Goal: Transaction & Acquisition: Book appointment/travel/reservation

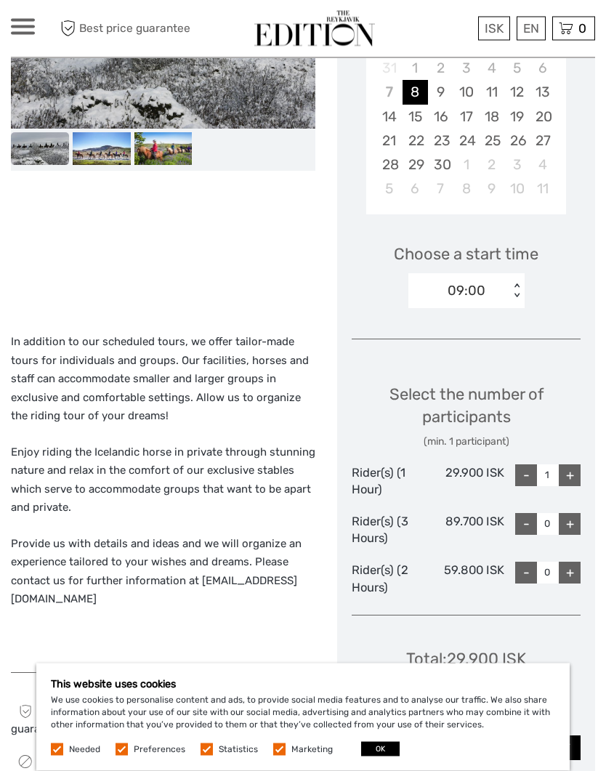
scroll to position [349, 0]
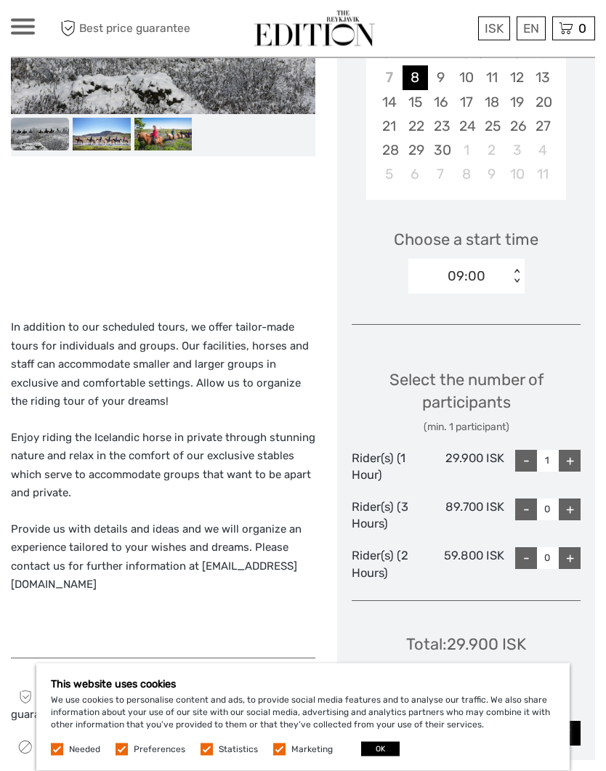
click at [567, 458] on div "+" at bounding box center [570, 461] width 22 height 22
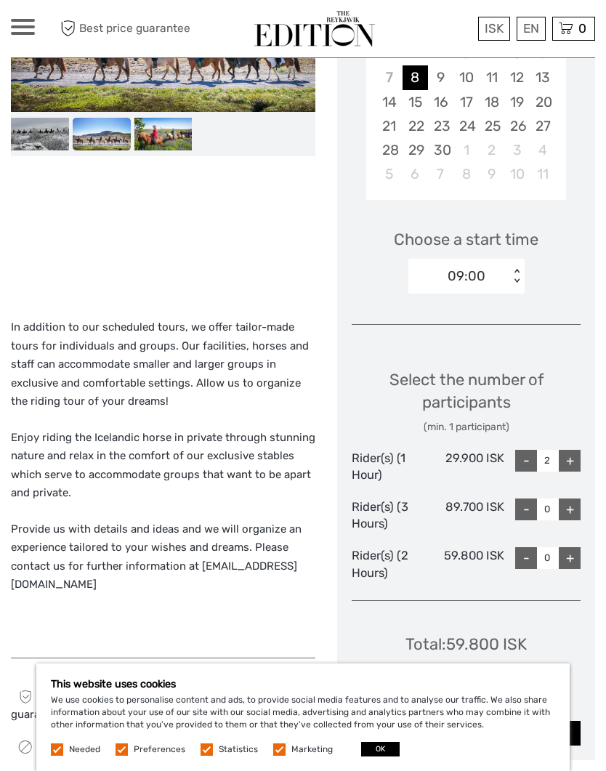
click at [568, 460] on div "+" at bounding box center [570, 461] width 22 height 22
click at [532, 460] on div "-" at bounding box center [526, 461] width 22 height 22
type input "2"
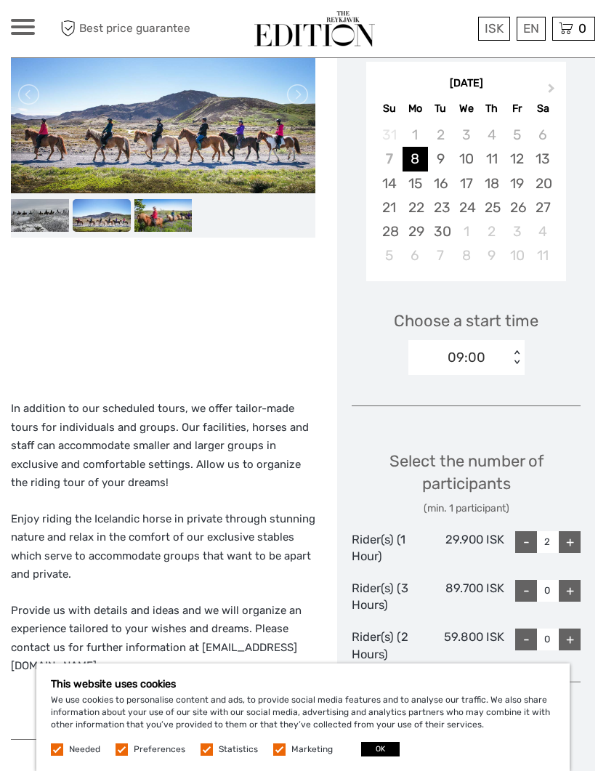
scroll to position [266, 0]
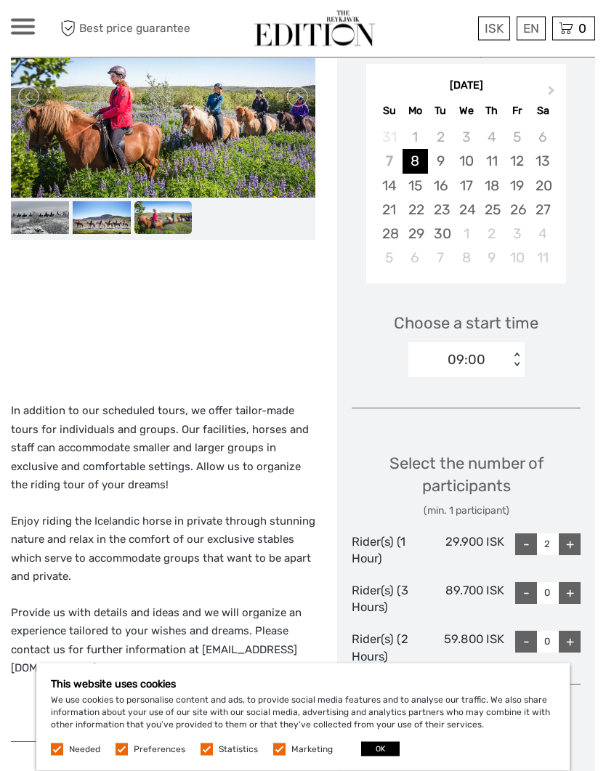
click at [519, 158] on div "12" at bounding box center [516, 162] width 25 height 24
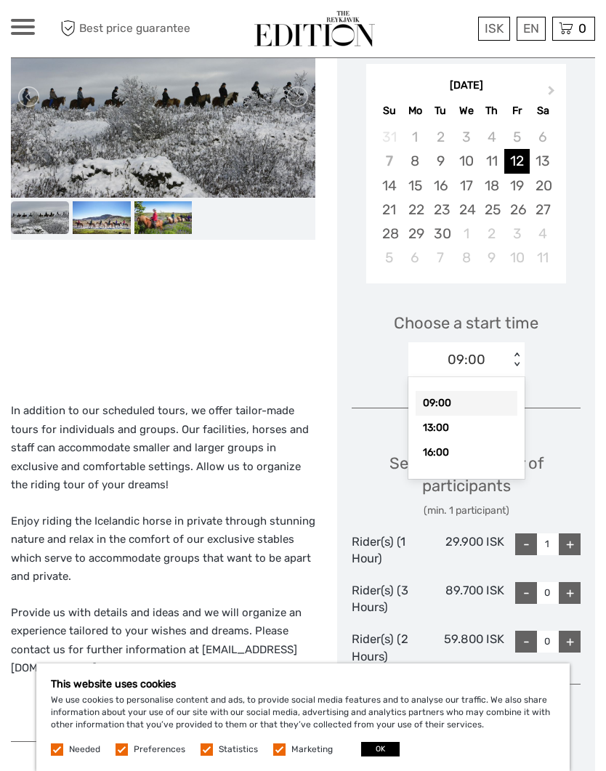
click at [390, 188] on div "14" at bounding box center [388, 186] width 25 height 24
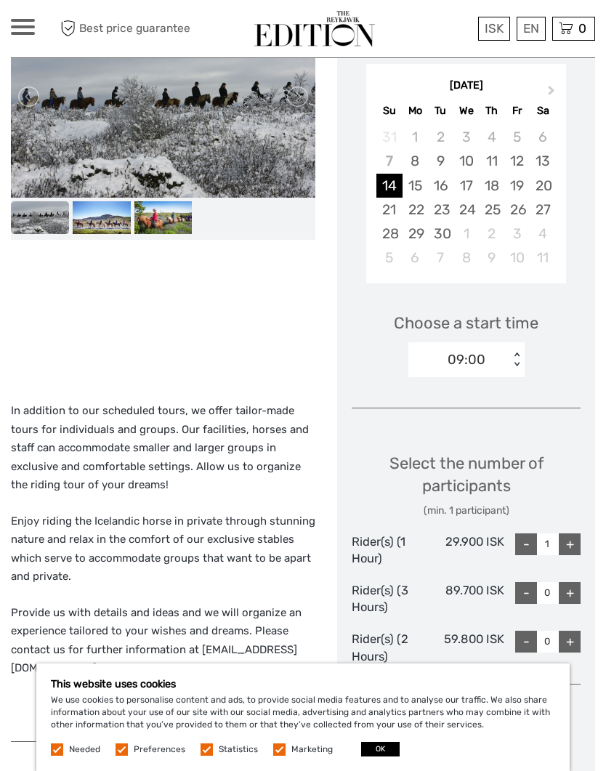
click at [572, 407] on div "Choose Date of Travel Next Month September 2025 Su Mo Tu We Th Fr Sa 31 1 2 3 4…" at bounding box center [466, 419] width 258 height 848
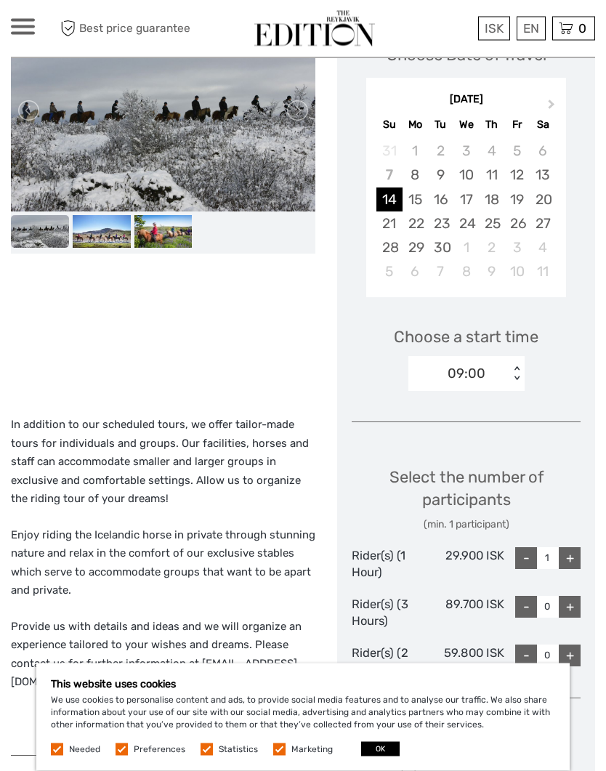
scroll to position [251, 0]
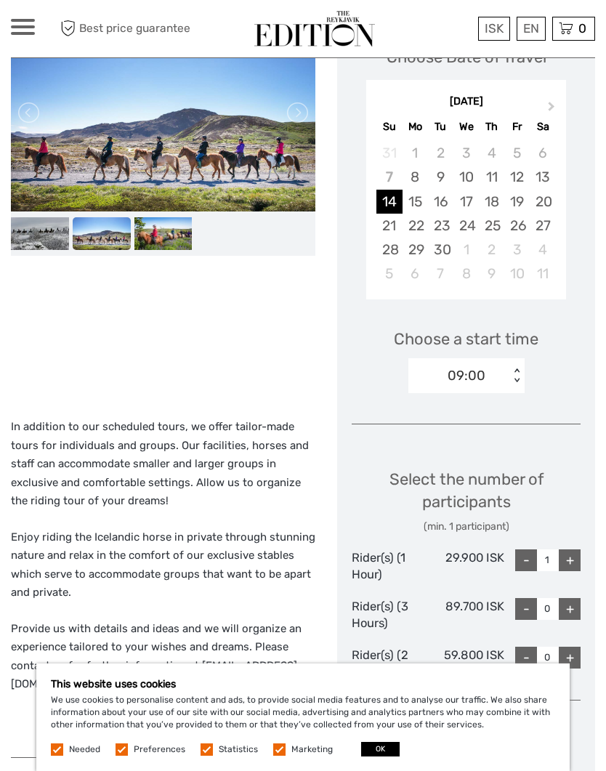
click at [490, 770] on div "This website uses cookies We use cookies to personalise content and ads, to pro…" at bounding box center [302, 716] width 533 height 107
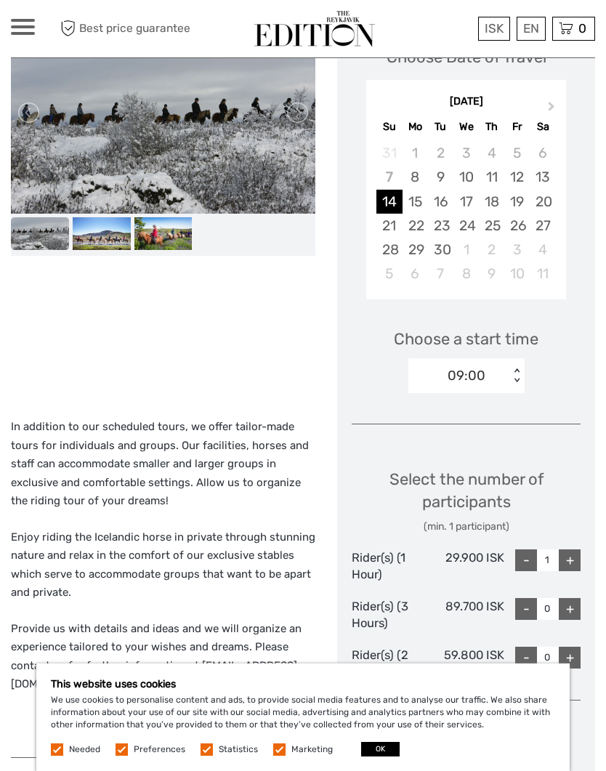
scroll to position [253, 0]
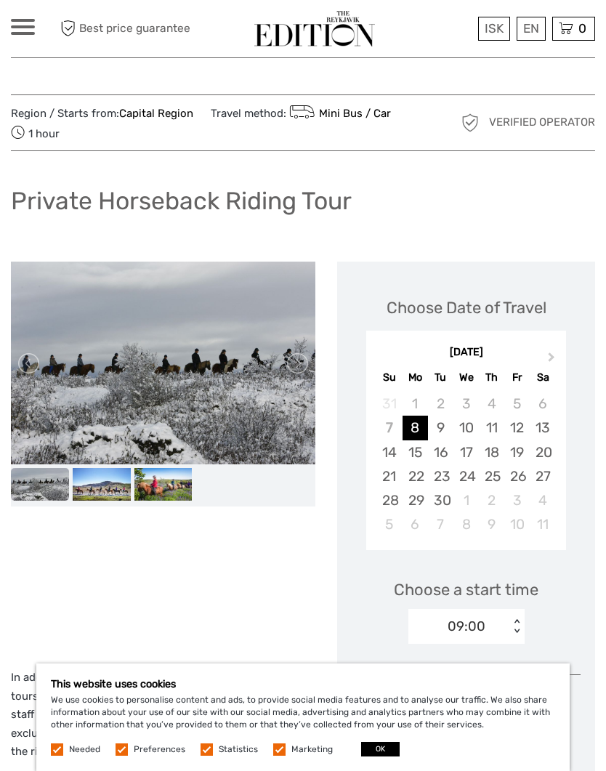
click at [394, 455] on div "14" at bounding box center [388, 452] width 25 height 24
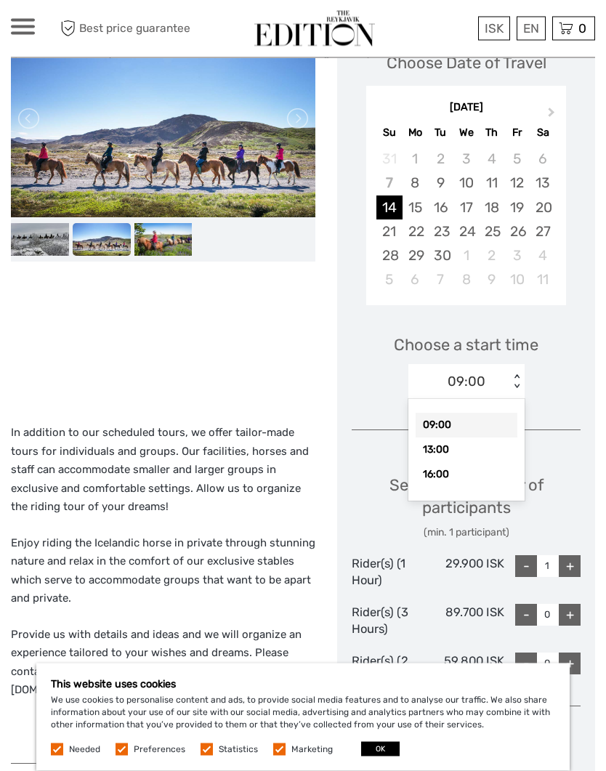
scroll to position [245, 0]
click at [468, 427] on div "09:00" at bounding box center [466, 425] width 102 height 25
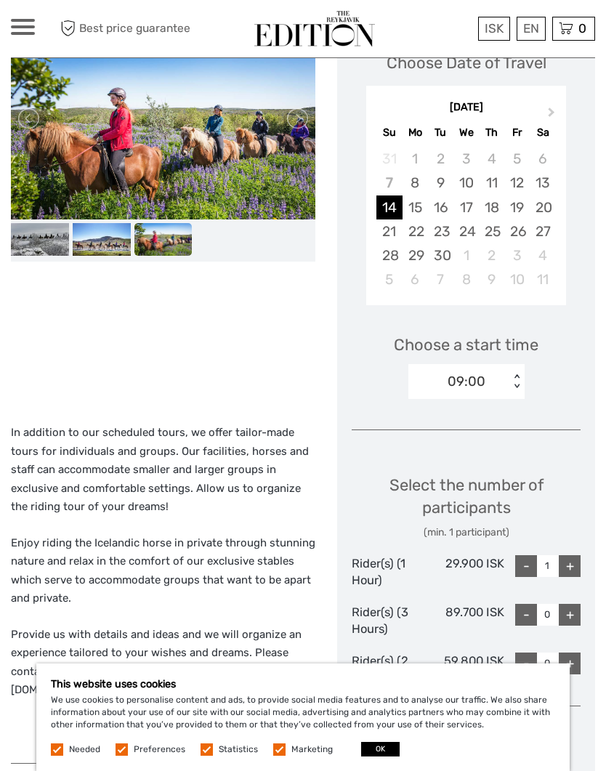
click at [572, 564] on div "+" at bounding box center [570, 566] width 22 height 22
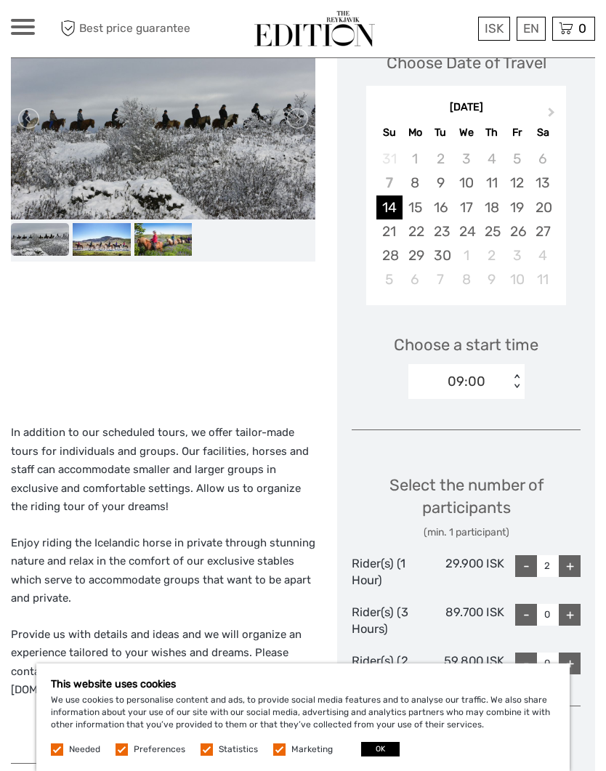
click at [573, 566] on div "+" at bounding box center [570, 566] width 22 height 22
click at [527, 564] on div "-" at bounding box center [526, 566] width 22 height 22
type input "2"
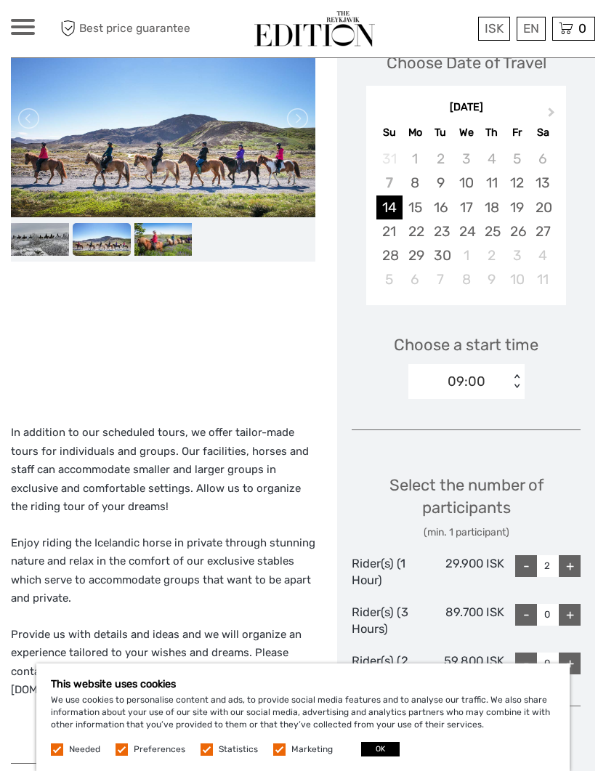
click at [574, 657] on div "+" at bounding box center [570, 663] width 22 height 22
type input "1"
click at [527, 568] on div "-" at bounding box center [526, 566] width 22 height 22
click at [532, 564] on div "-" at bounding box center [526, 566] width 22 height 22
type input "0"
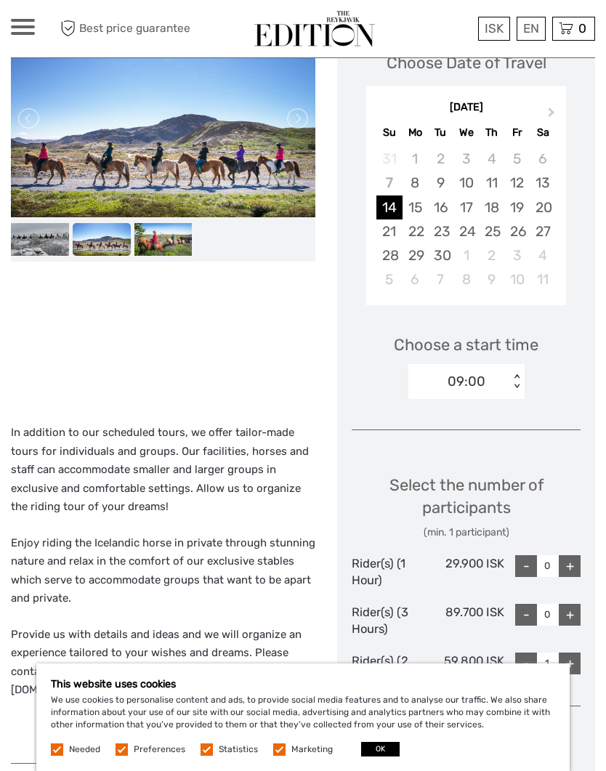
click at [575, 662] on div "+" at bounding box center [570, 663] width 22 height 22
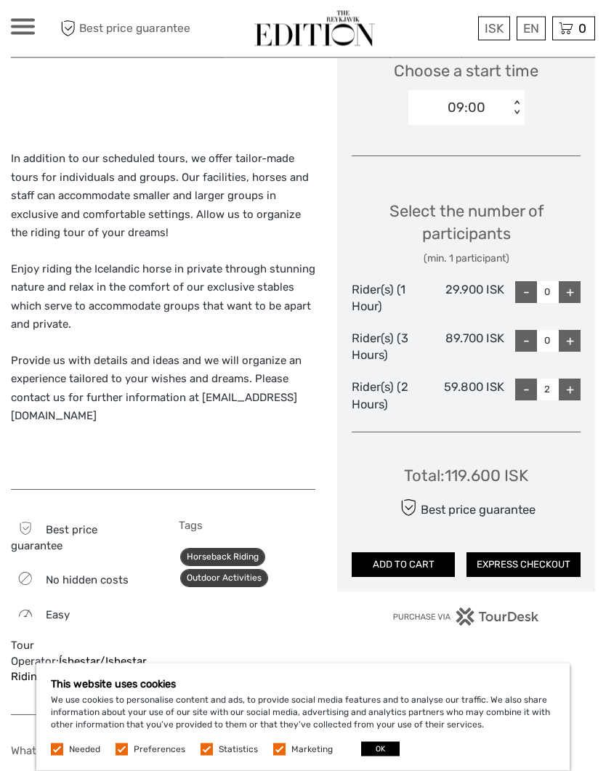
scroll to position [494, 0]
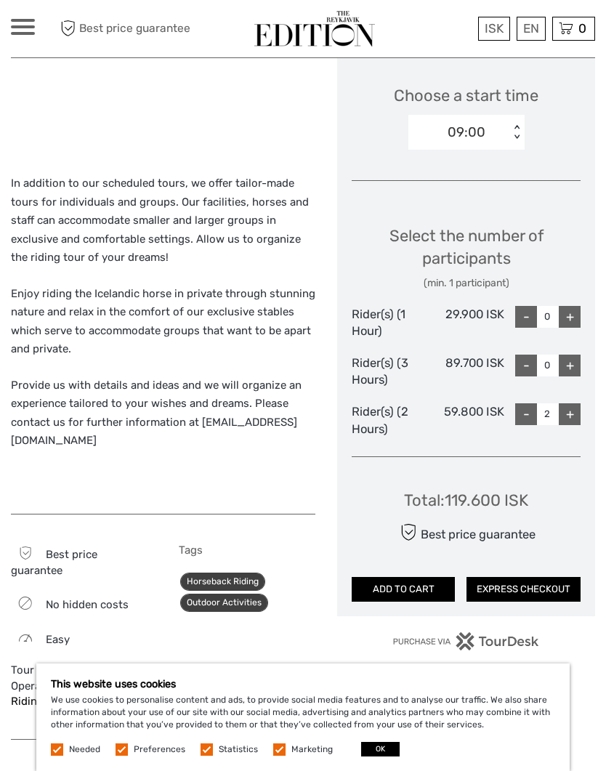
click at [529, 416] on div "-" at bounding box center [526, 414] width 22 height 22
click at [533, 409] on div "-" at bounding box center [526, 414] width 22 height 22
type input "0"
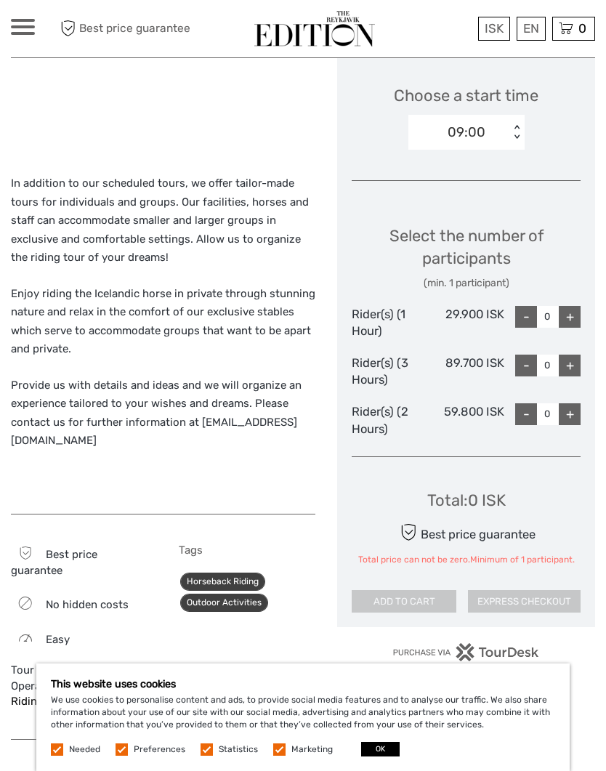
click at [578, 312] on div "+" at bounding box center [570, 317] width 22 height 22
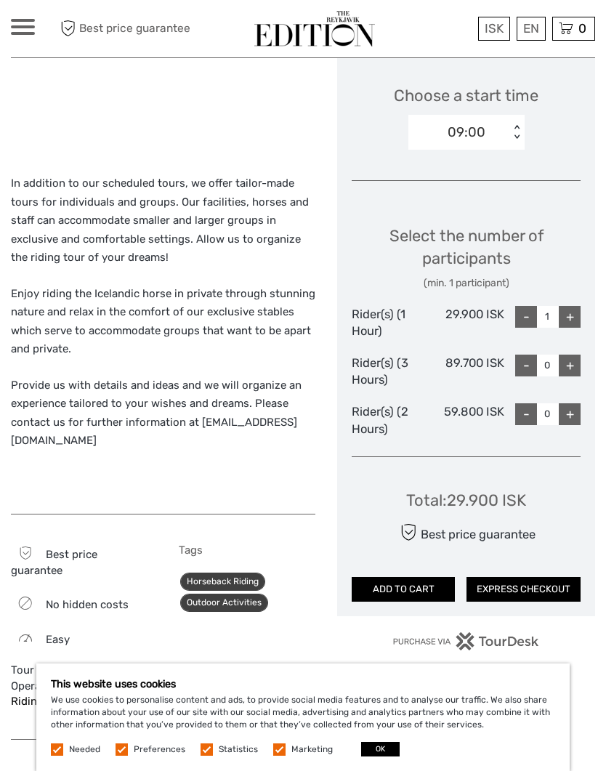
click at [580, 312] on div "+" at bounding box center [570, 317] width 22 height 22
type input "2"
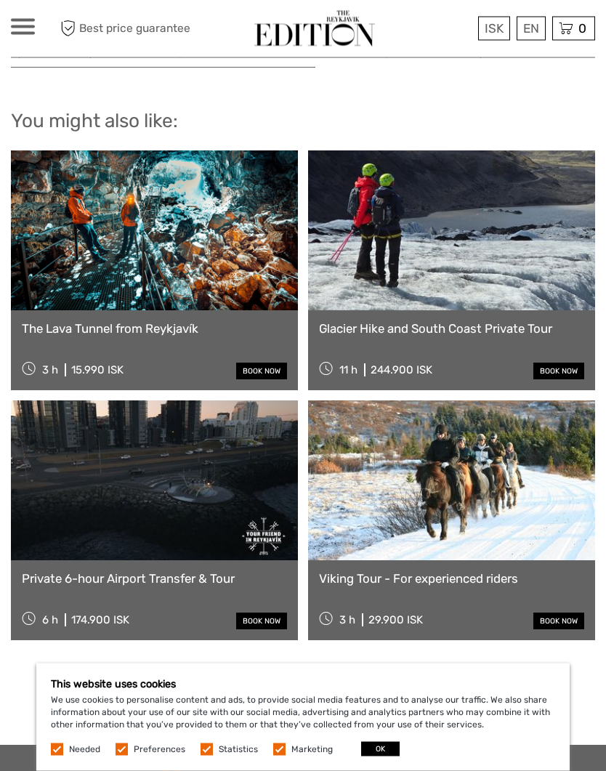
scroll to position [1710, 0]
click at [471, 500] on link at bounding box center [451, 480] width 287 height 160
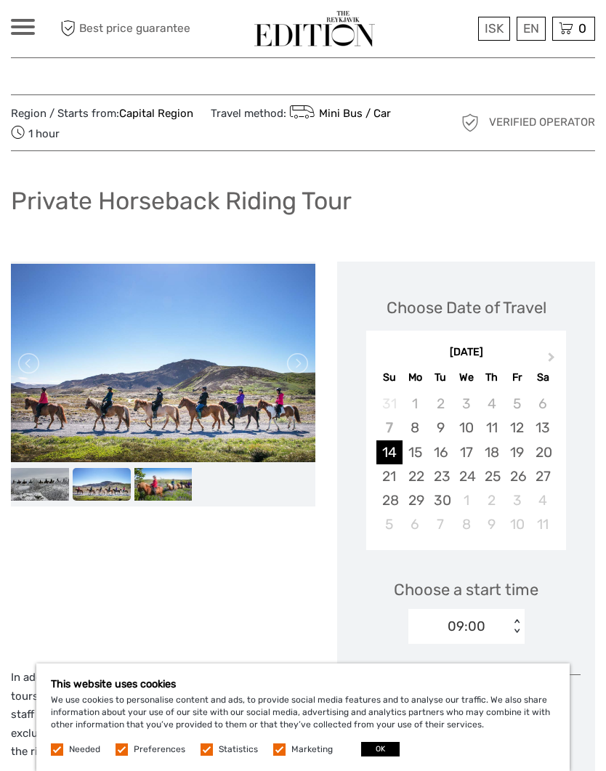
scroll to position [1774, 0]
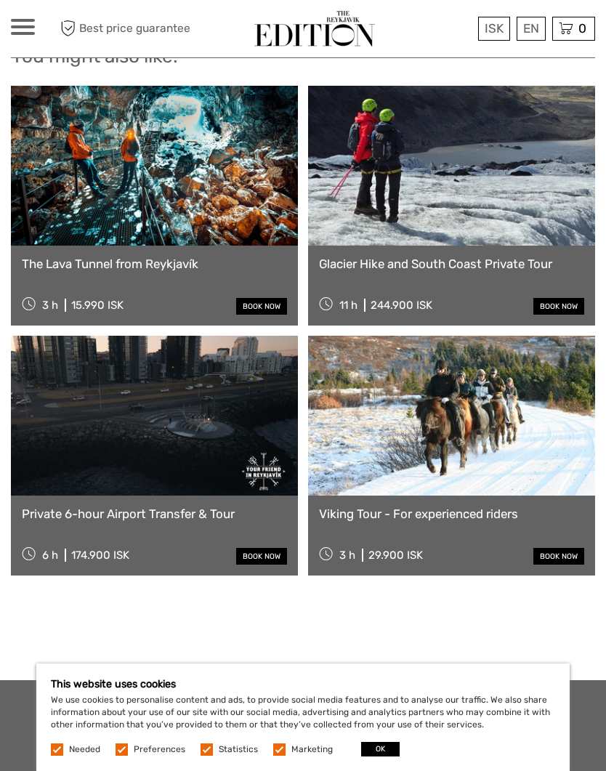
click at [484, 407] on link at bounding box center [451, 416] width 287 height 160
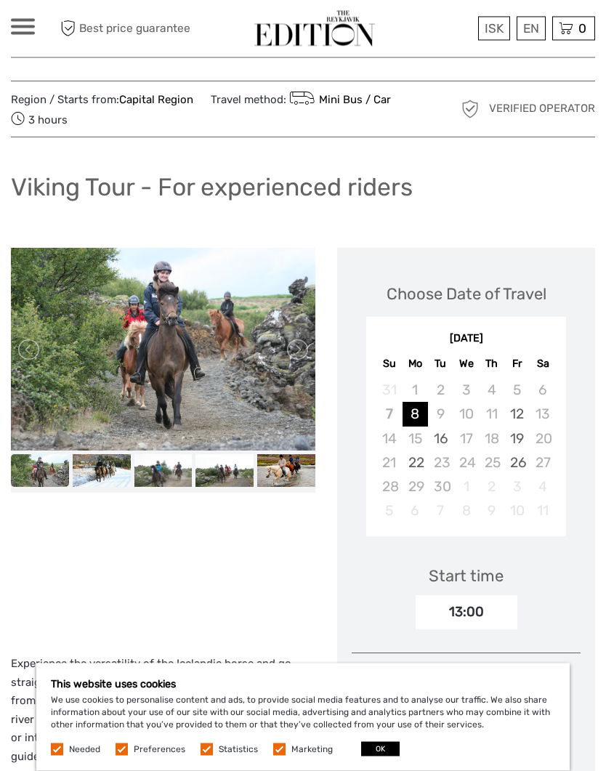
scroll to position [15, 0]
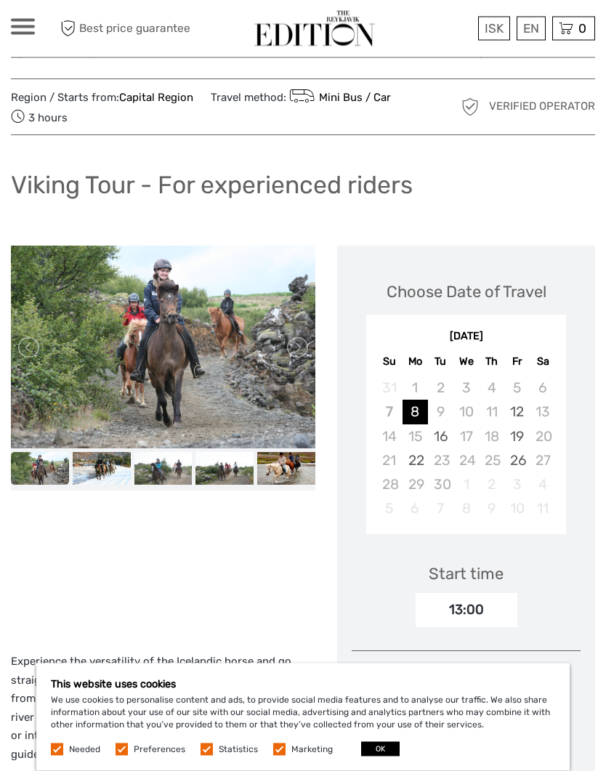
click at [519, 414] on div "12" at bounding box center [516, 412] width 25 height 24
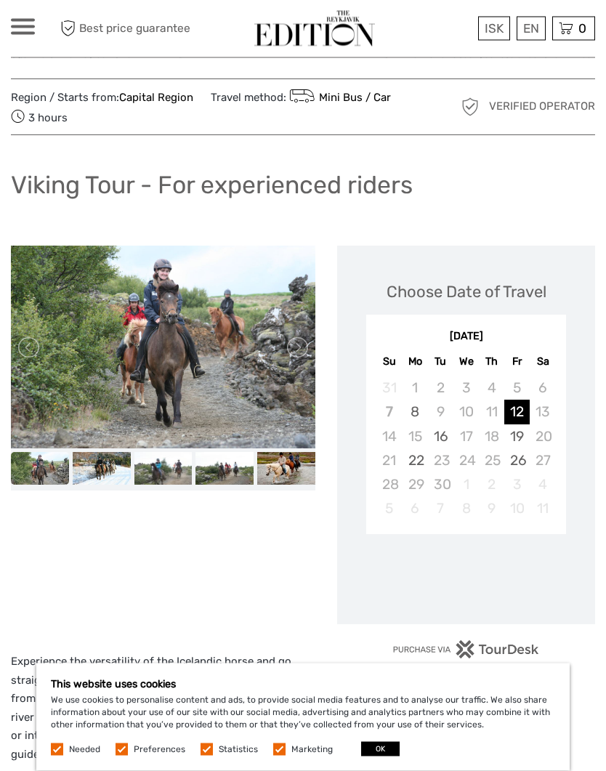
scroll to position [16, 0]
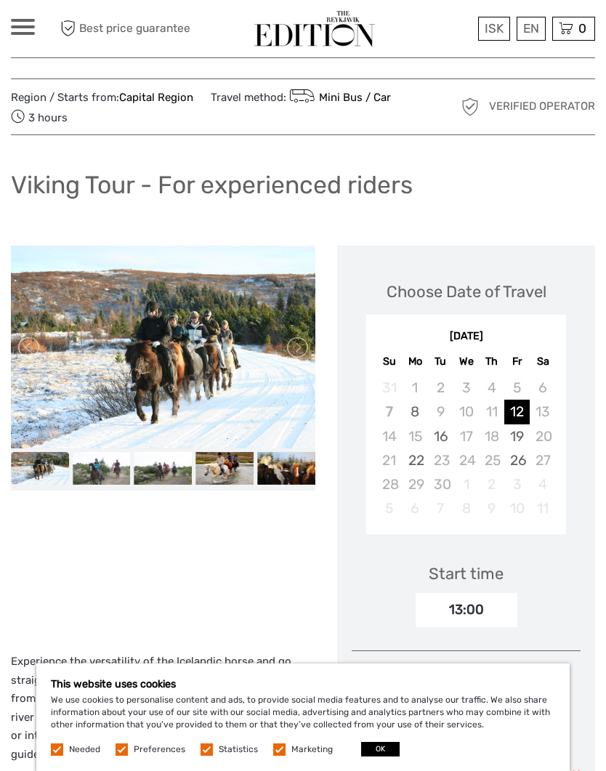
click at [396, 436] on div "14" at bounding box center [388, 436] width 25 height 24
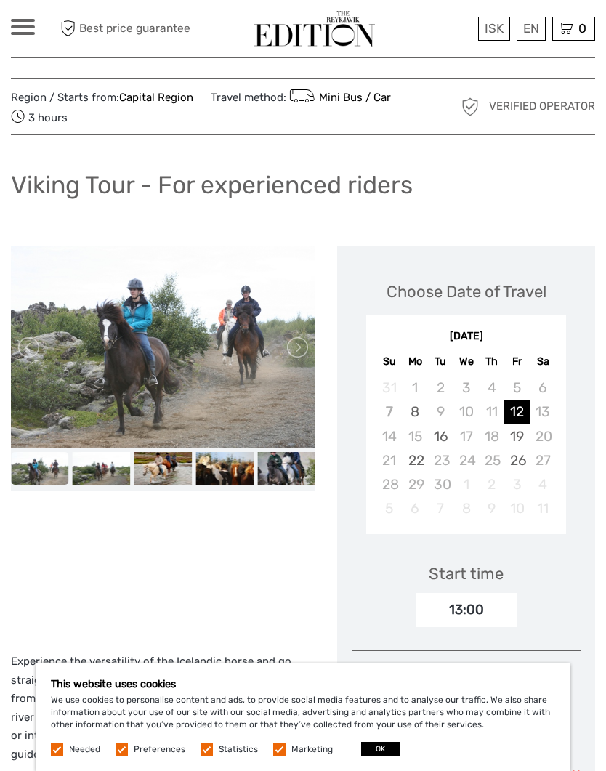
click at [522, 411] on div "12" at bounding box center [516, 411] width 25 height 24
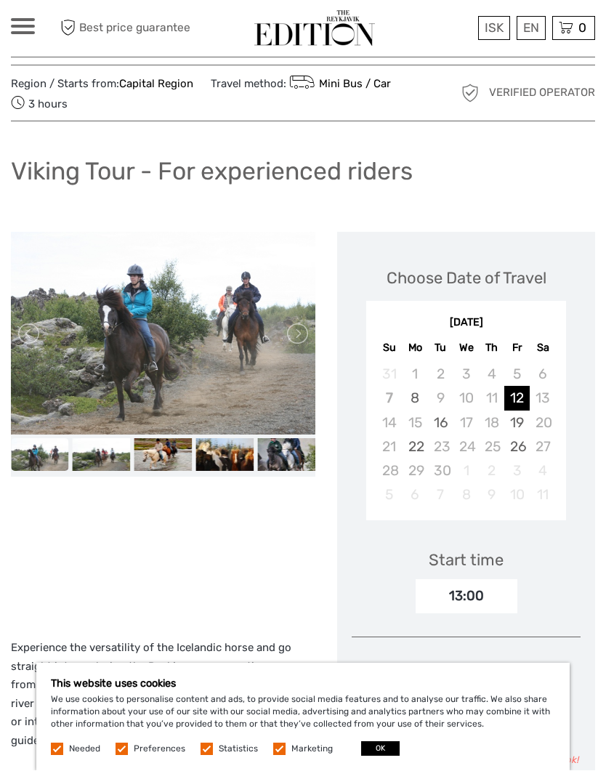
scroll to position [30, 0]
click at [396, 426] on div "14" at bounding box center [388, 422] width 25 height 24
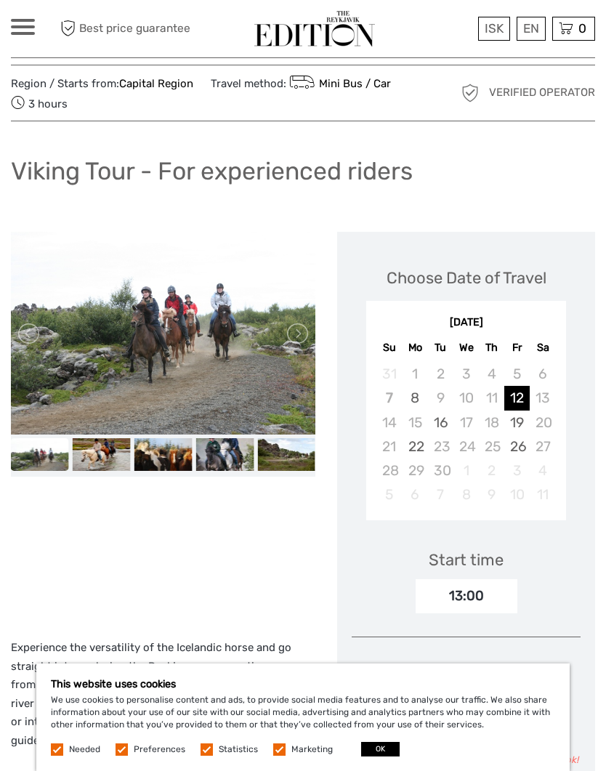
click at [516, 395] on div "12" at bounding box center [516, 398] width 25 height 24
click at [520, 395] on div "12" at bounding box center [516, 398] width 25 height 24
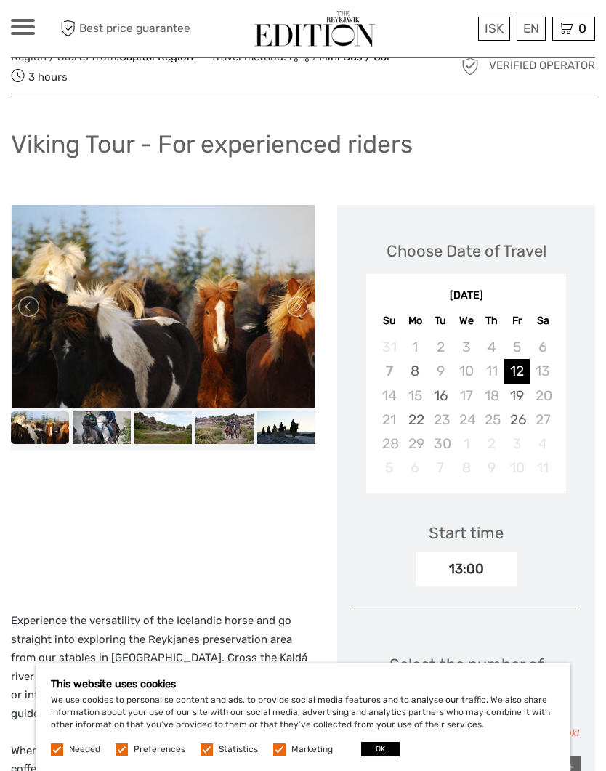
scroll to position [0, 0]
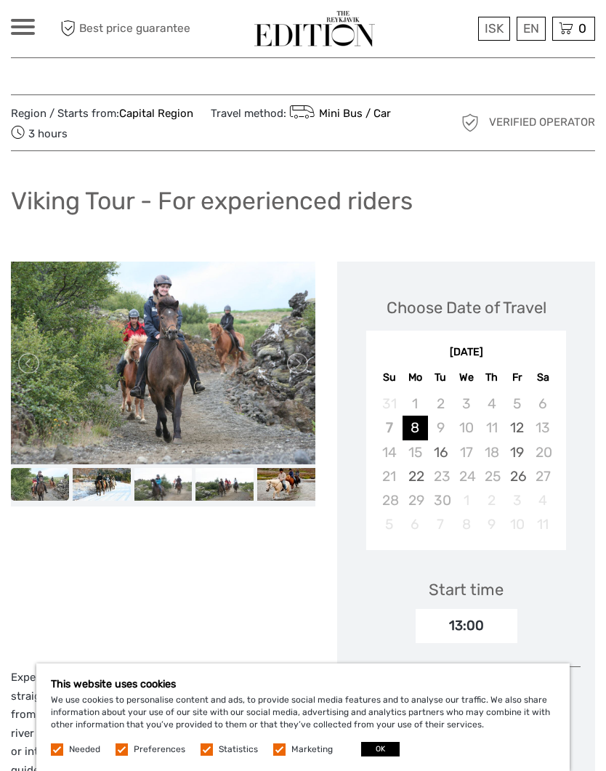
click at [394, 452] on div "14" at bounding box center [388, 452] width 25 height 24
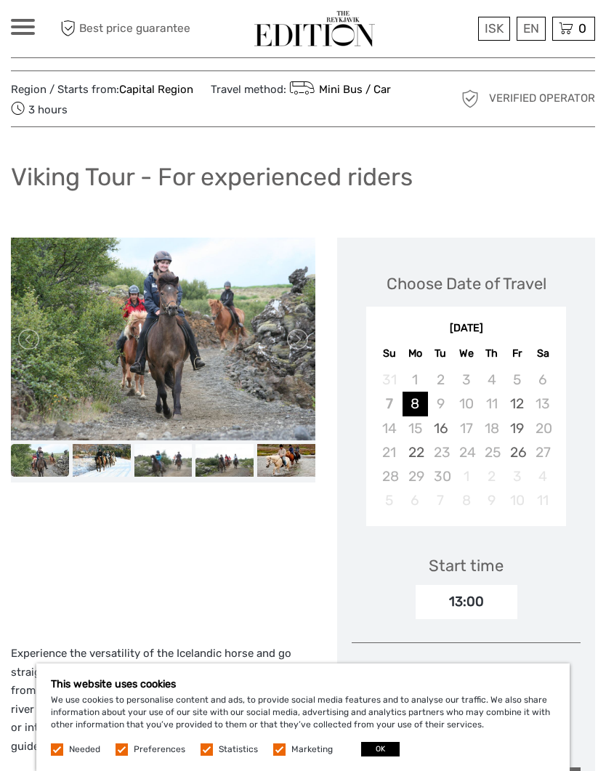
scroll to position [27, 0]
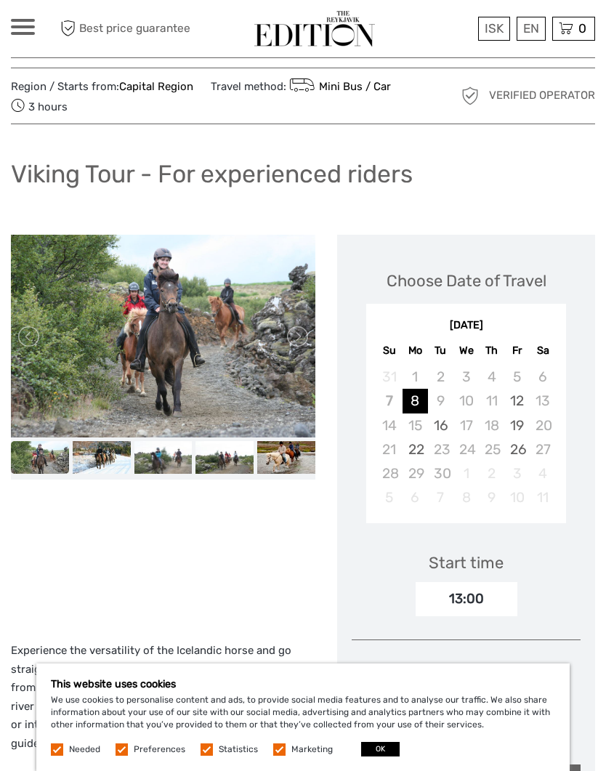
click at [395, 422] on div "14" at bounding box center [388, 425] width 25 height 24
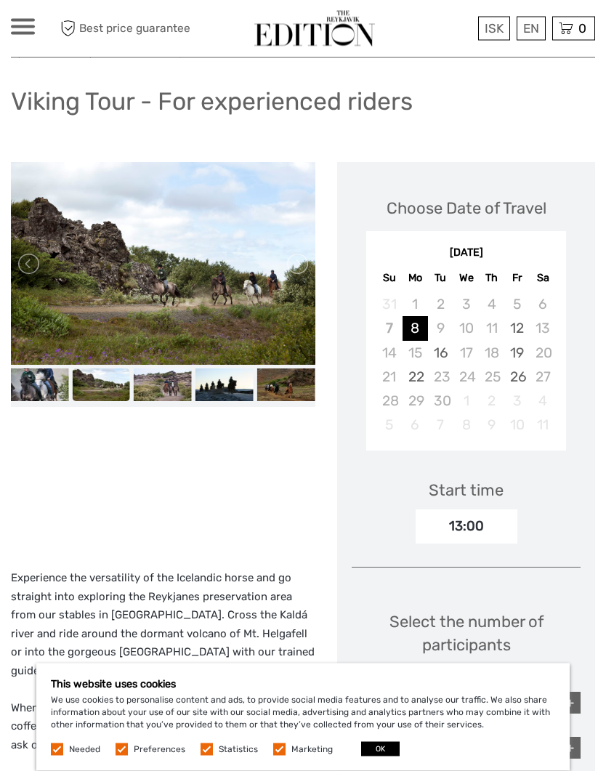
scroll to position [0, 0]
